Goal: Task Accomplishment & Management: Use online tool/utility

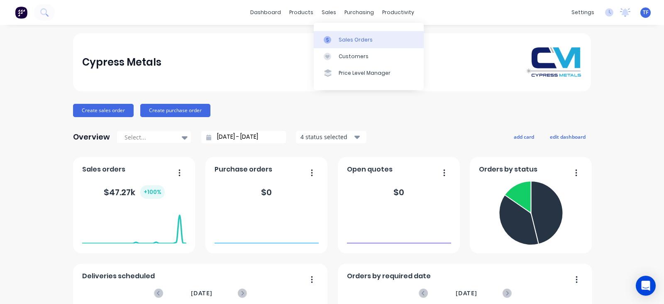
click at [330, 36] on icon at bounding box center [327, 39] width 7 height 7
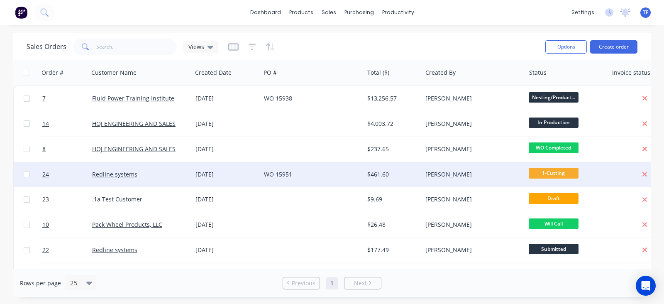
click at [157, 175] on div "Redline systems" at bounding box center [138, 174] width 92 height 8
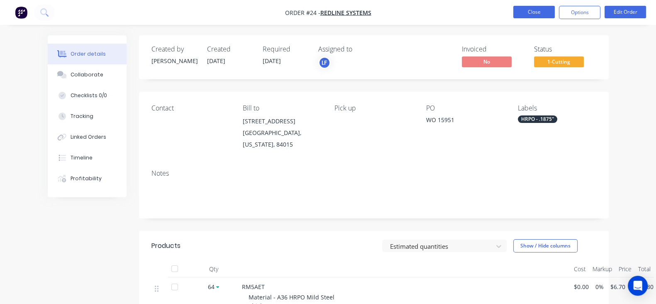
click at [531, 17] on button "Close" at bounding box center [535, 12] width 42 height 12
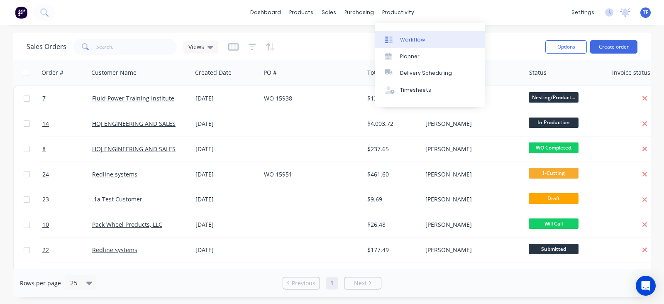
click at [390, 34] on link "Workflow" at bounding box center [430, 39] width 110 height 17
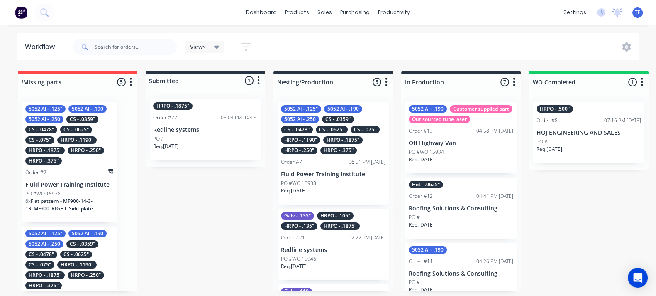
click at [197, 144] on div "Req. 09/10/25" at bounding box center [205, 149] width 105 height 14
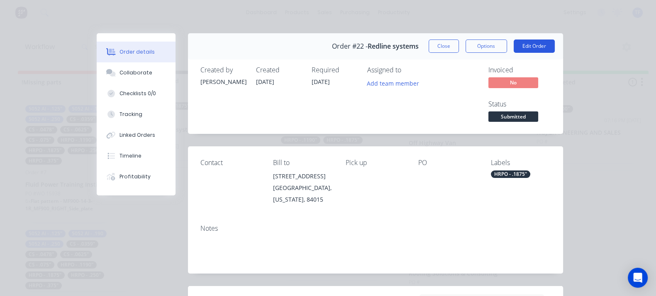
click at [555, 40] on button "Edit Order" at bounding box center [534, 45] width 41 height 13
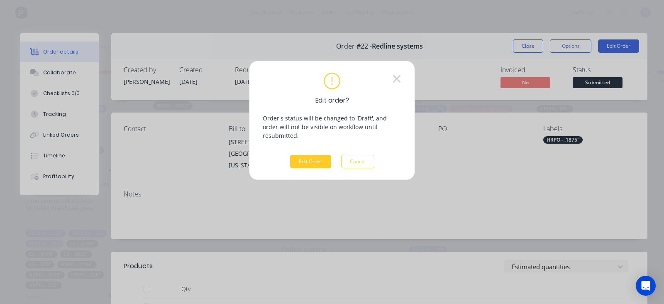
click at [317, 155] on button "Edit Order" at bounding box center [310, 161] width 41 height 13
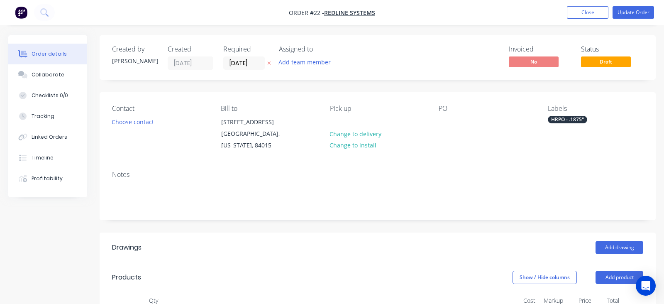
type input "$41.22"
type input "$164.88"
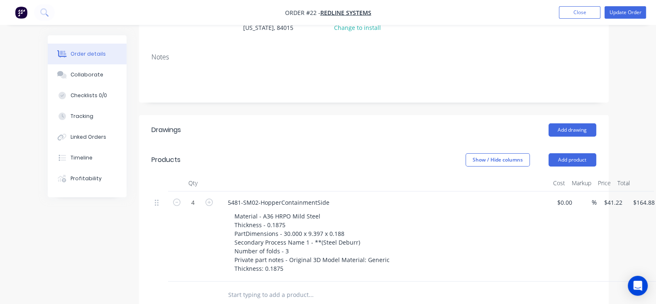
scroll to position [103, 0]
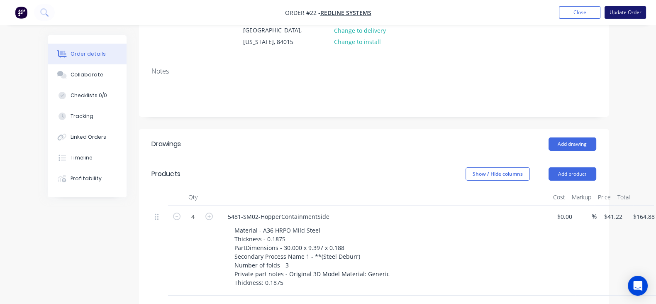
click at [635, 12] on button "Update Order" at bounding box center [626, 12] width 42 height 12
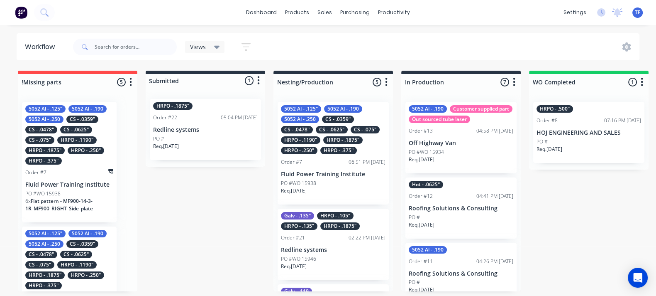
click at [213, 142] on div "PO #" at bounding box center [205, 138] width 105 height 7
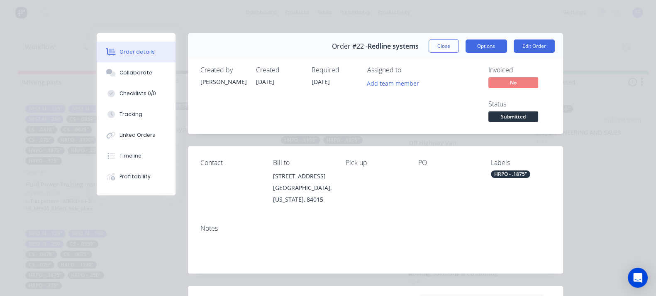
click at [507, 47] on button "Options" at bounding box center [487, 45] width 42 height 13
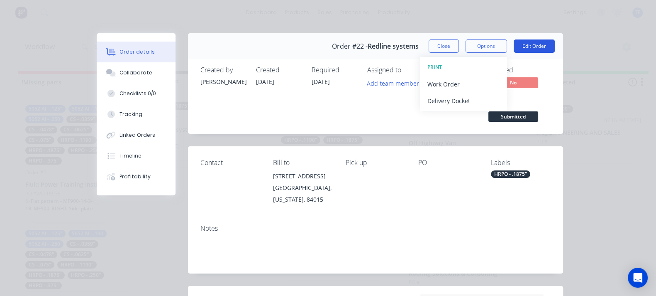
click at [555, 47] on button "Edit Order" at bounding box center [534, 45] width 41 height 13
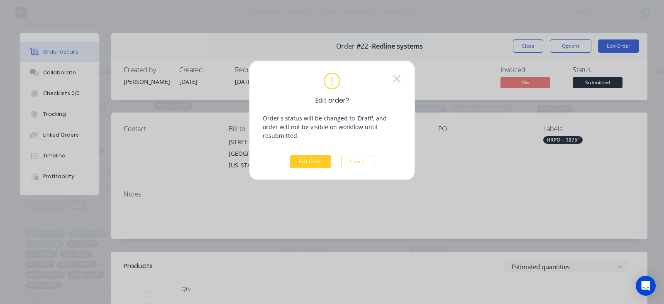
click at [315, 155] on button "Edit Order" at bounding box center [310, 161] width 41 height 13
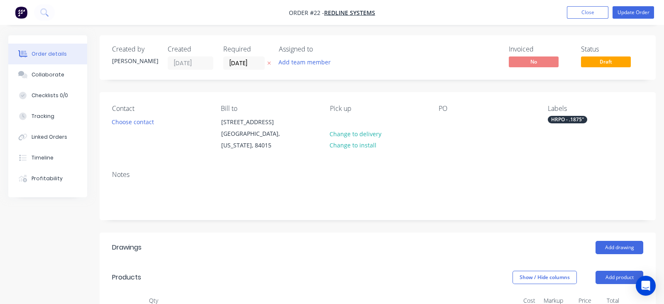
type input "$41.22"
type input "$164.88"
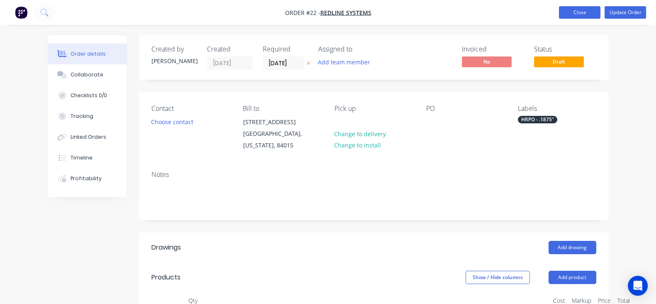
click at [569, 17] on button "Close" at bounding box center [580, 12] width 42 height 12
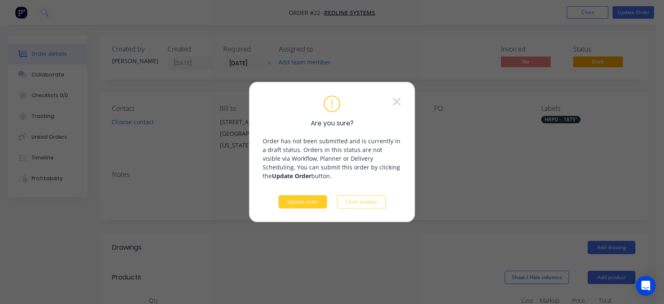
click at [310, 200] on button "Update order" at bounding box center [303, 201] width 49 height 13
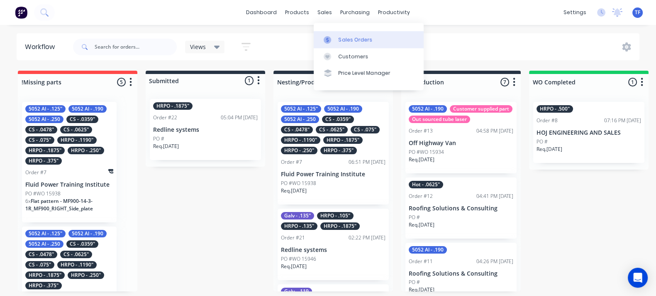
click at [330, 34] on link "Sales Orders" at bounding box center [369, 39] width 110 height 17
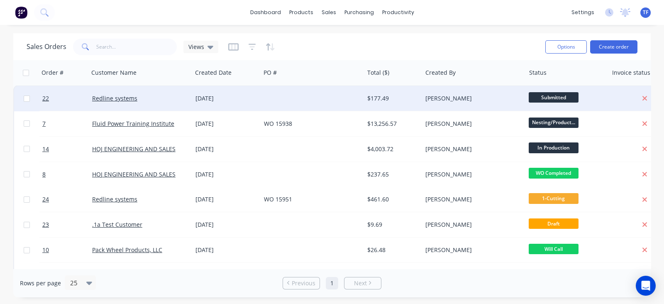
click at [166, 102] on div "Redline systems" at bounding box center [138, 98] width 92 height 8
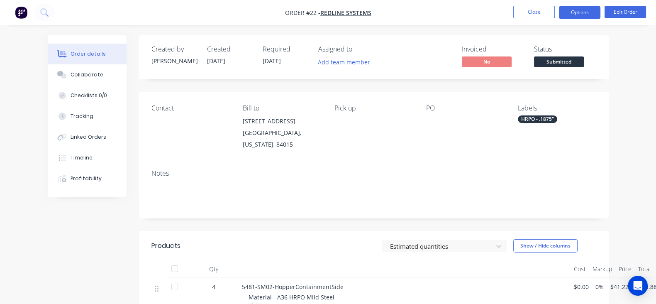
click at [571, 16] on button "Options" at bounding box center [580, 12] width 42 height 13
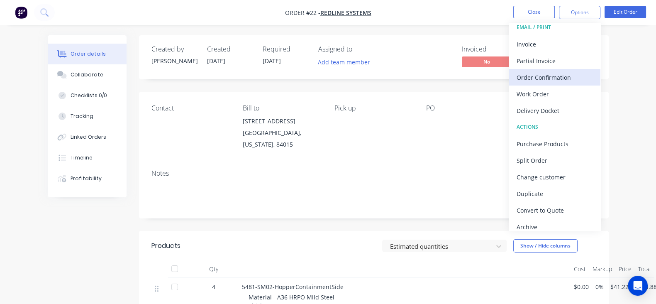
scroll to position [12, 0]
